Goal: Task Accomplishment & Management: Complete application form

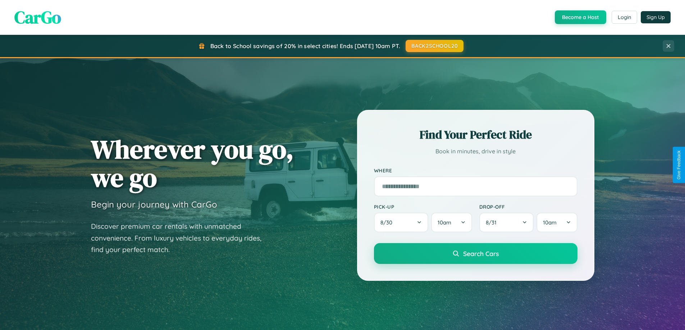
scroll to position [1383, 0]
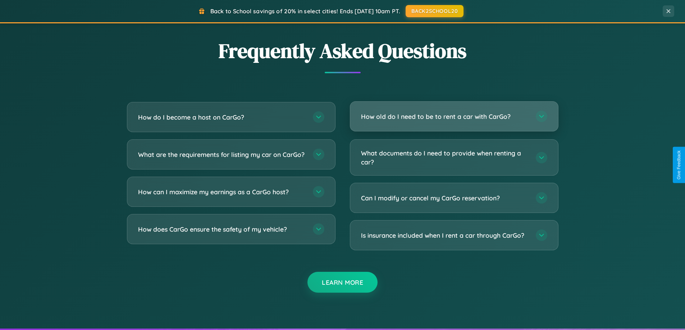
click at [454, 117] on h3 "How old do I need to be to rent a car with CarGo?" at bounding box center [444, 116] width 167 height 9
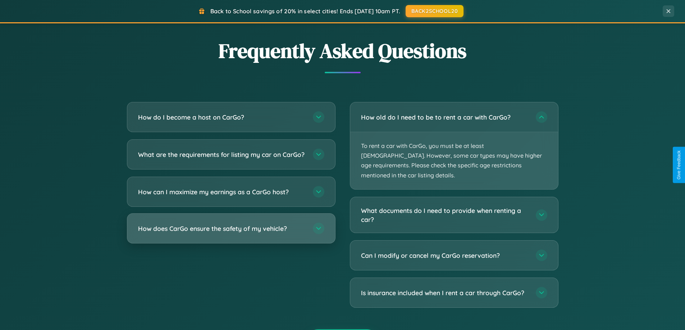
click at [231, 233] on h3 "How does CarGo ensure the safety of my vehicle?" at bounding box center [221, 228] width 167 height 9
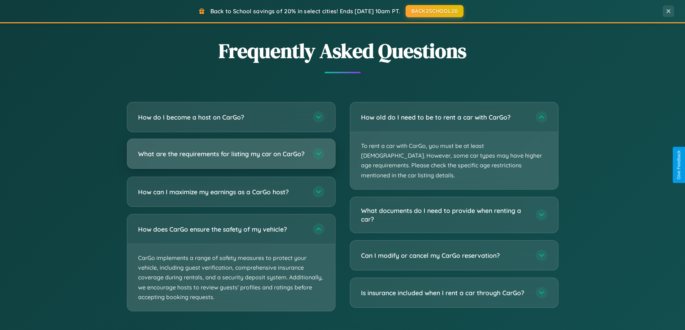
click at [231, 157] on h3 "What are the requirements for listing my car on CarGo?" at bounding box center [221, 154] width 167 height 9
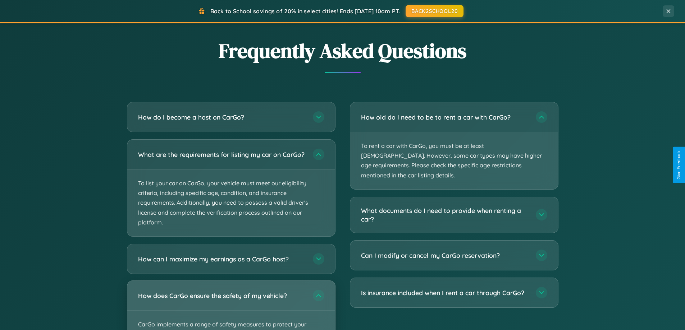
click at [231, 309] on div "How does CarGo ensure the safety of my vehicle?" at bounding box center [231, 295] width 208 height 29
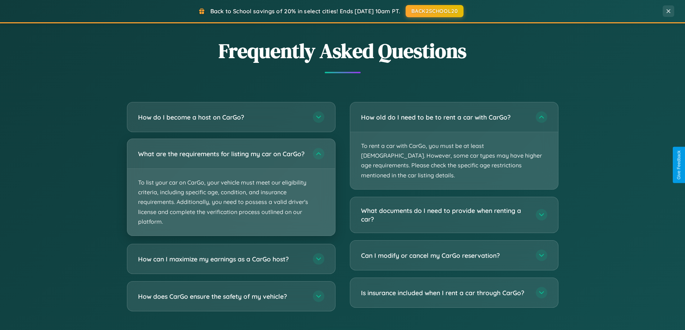
click at [231, 191] on p "To list your car on CarGo, your vehicle must meet our eligibility criteria, inc…" at bounding box center [231, 202] width 208 height 67
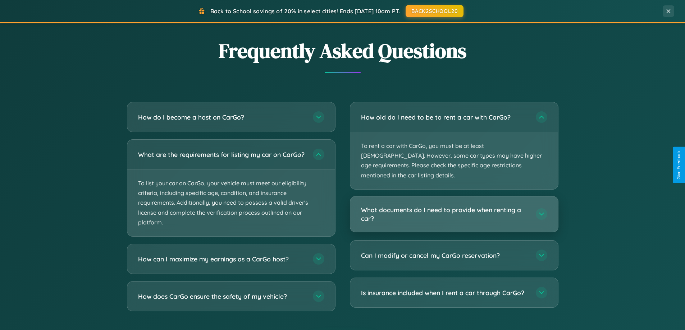
click at [454, 206] on h3 "What documents do I need to provide when renting a car?" at bounding box center [444, 215] width 167 height 18
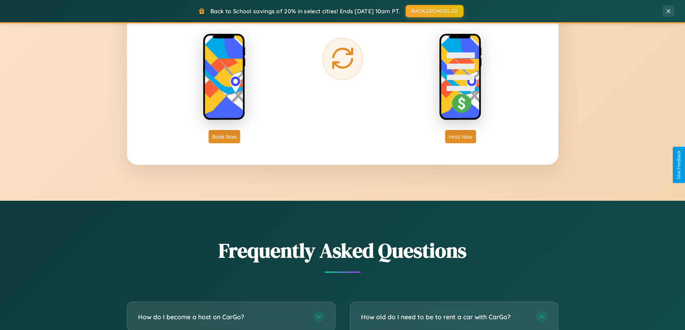
scroll to position [1155, 0]
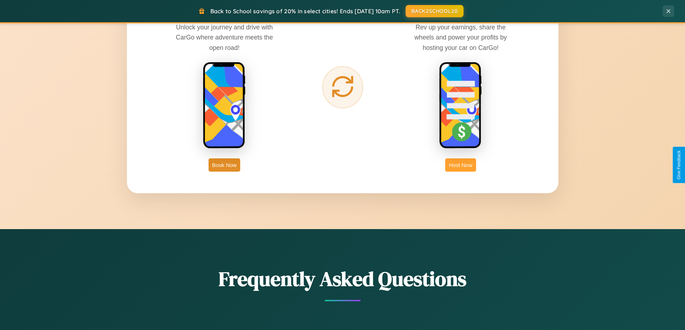
click at [460, 165] on button "Host Now" at bounding box center [460, 164] width 31 height 13
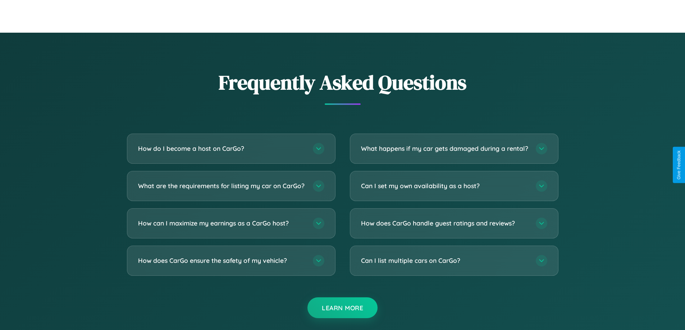
scroll to position [971, 0]
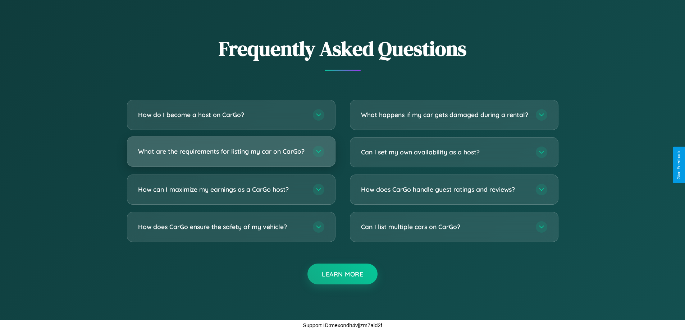
click at [231, 148] on h3 "What are the requirements for listing my car on CarGo?" at bounding box center [221, 151] width 167 height 9
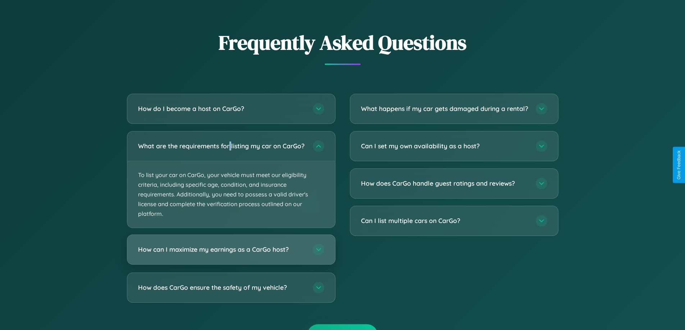
click at [231, 254] on h3 "How can I maximize my earnings as a CarGo host?" at bounding box center [221, 249] width 167 height 9
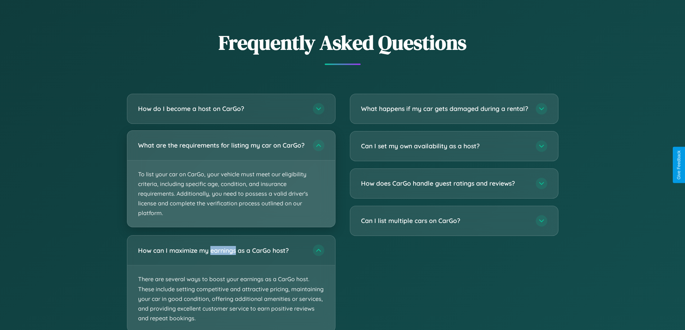
click at [231, 182] on p "To list your car on CarGo, your vehicle must meet our eligibility criteria, inc…" at bounding box center [231, 194] width 208 height 67
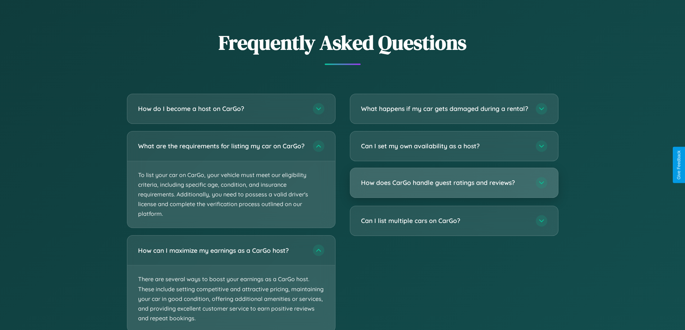
click at [454, 187] on h3 "How does CarGo handle guest ratings and reviews?" at bounding box center [444, 182] width 167 height 9
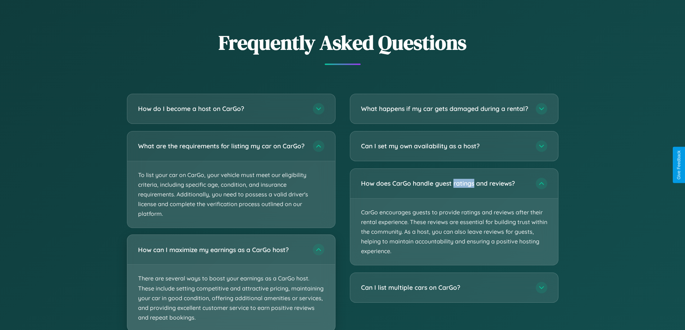
click at [231, 286] on p "There are several ways to boost your earnings as a CarGo host. These include se…" at bounding box center [231, 298] width 208 height 67
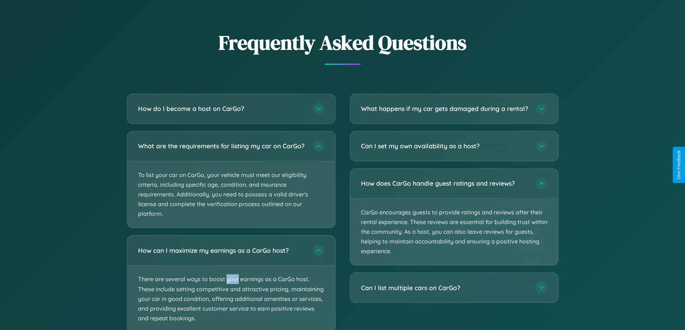
scroll to position [1018, 0]
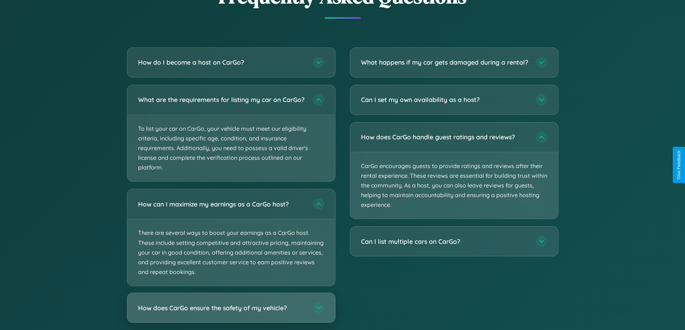
click at [231, 313] on h3 "How does CarGo ensure the safety of my vehicle?" at bounding box center [221, 308] width 167 height 9
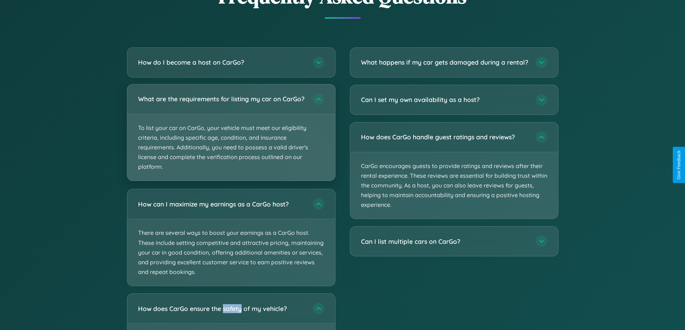
click at [231, 136] on p "To list your car on CarGo, your vehicle must meet our eligibility criteria, inc…" at bounding box center [231, 147] width 208 height 67
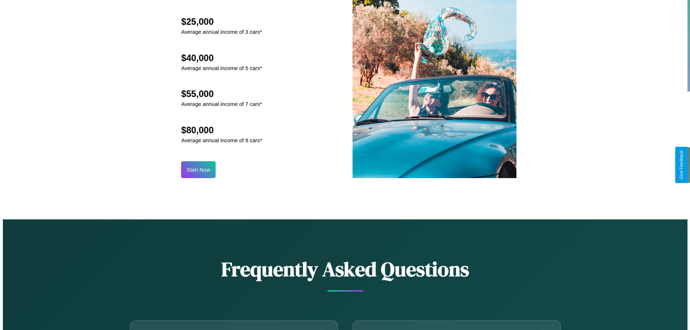
scroll to position [749, 0]
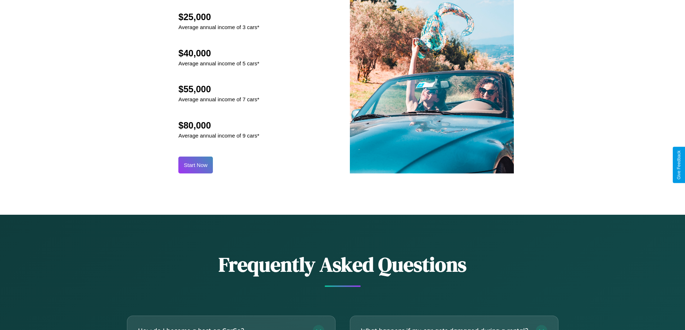
click at [196, 165] on button "Start Now" at bounding box center [195, 165] width 35 height 17
